Goal: Find specific page/section: Find specific page/section

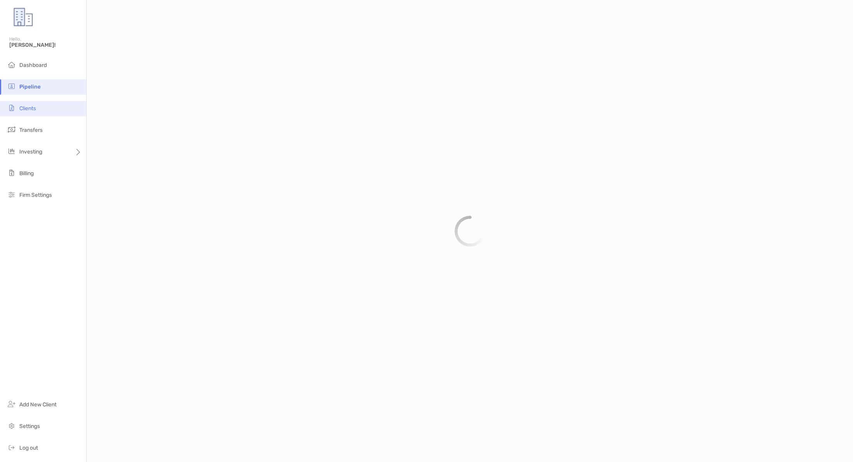
click at [69, 105] on li "Clients" at bounding box center [43, 108] width 86 height 15
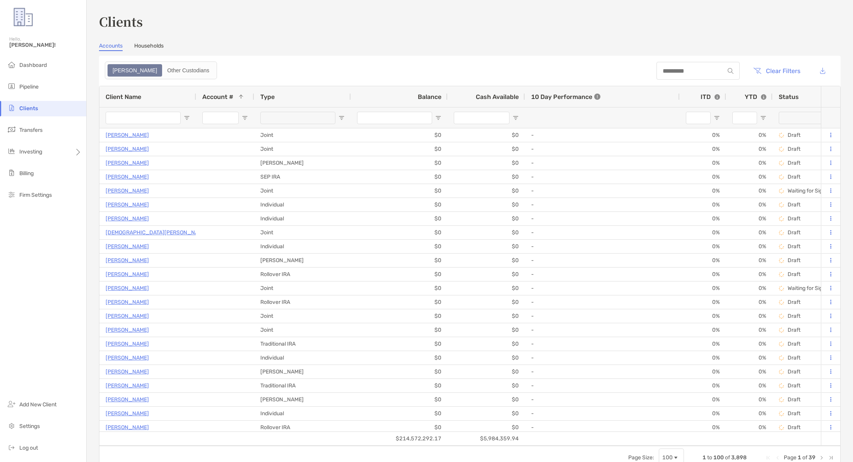
click at [676, 77] on div at bounding box center [697, 71] width 83 height 18
click at [676, 74] on input at bounding box center [690, 71] width 68 height 7
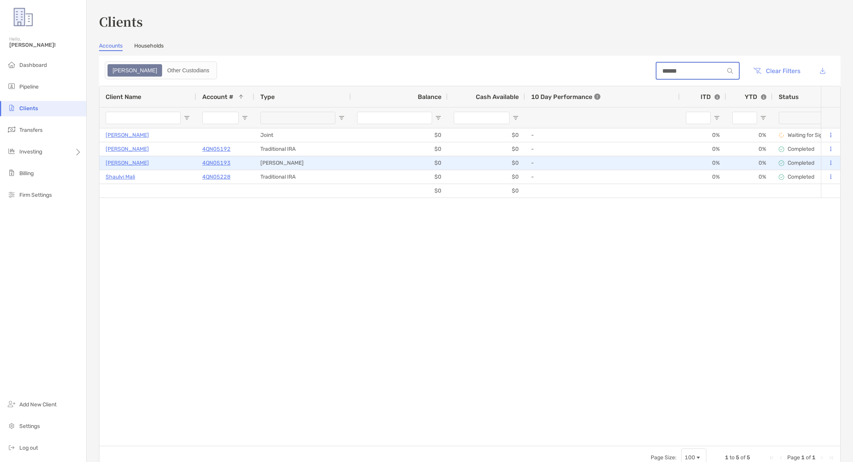
type input "******"
click at [220, 158] on p "4QN05193" at bounding box center [216, 163] width 28 height 10
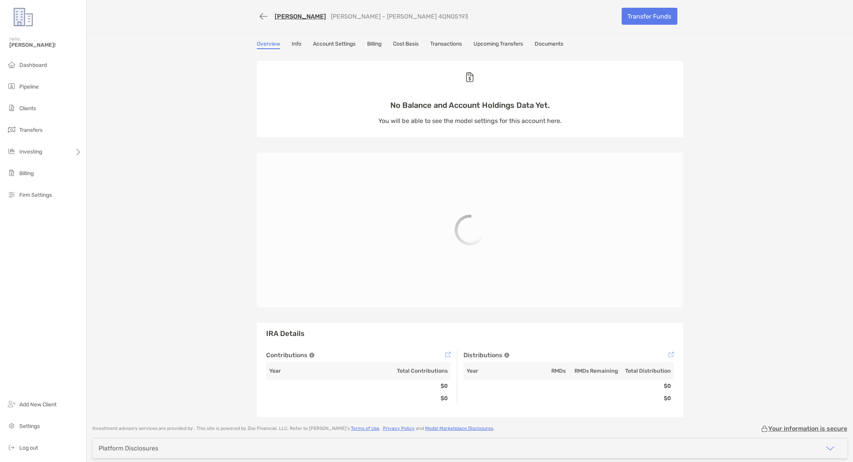
click at [437, 43] on link "Transactions" at bounding box center [446, 45] width 32 height 9
